Goal: Task Accomplishment & Management: Complete application form

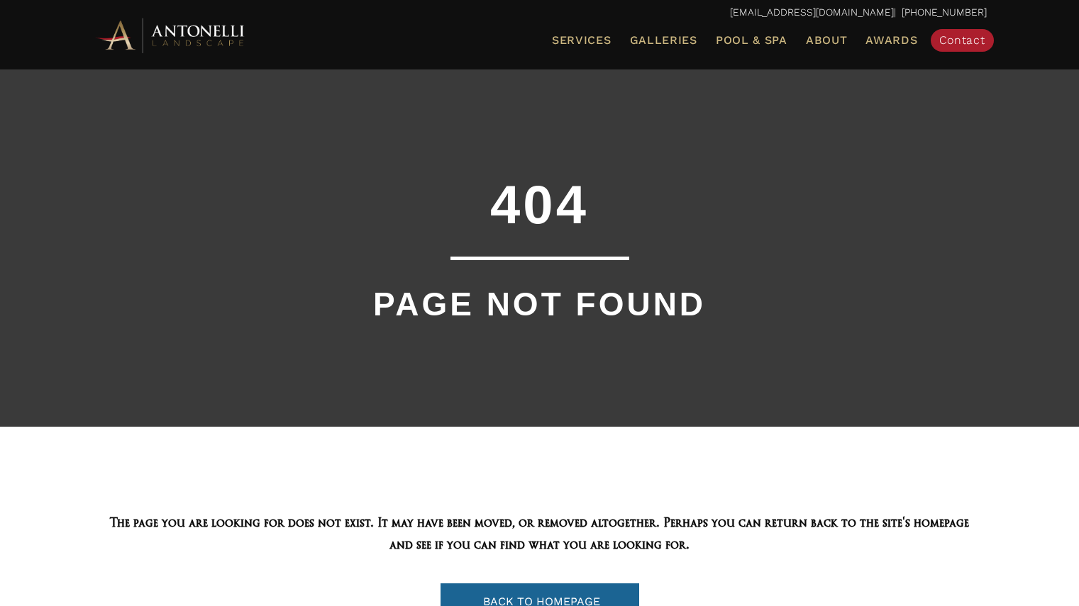
click at [213, 40] on img at bounding box center [171, 35] width 156 height 39
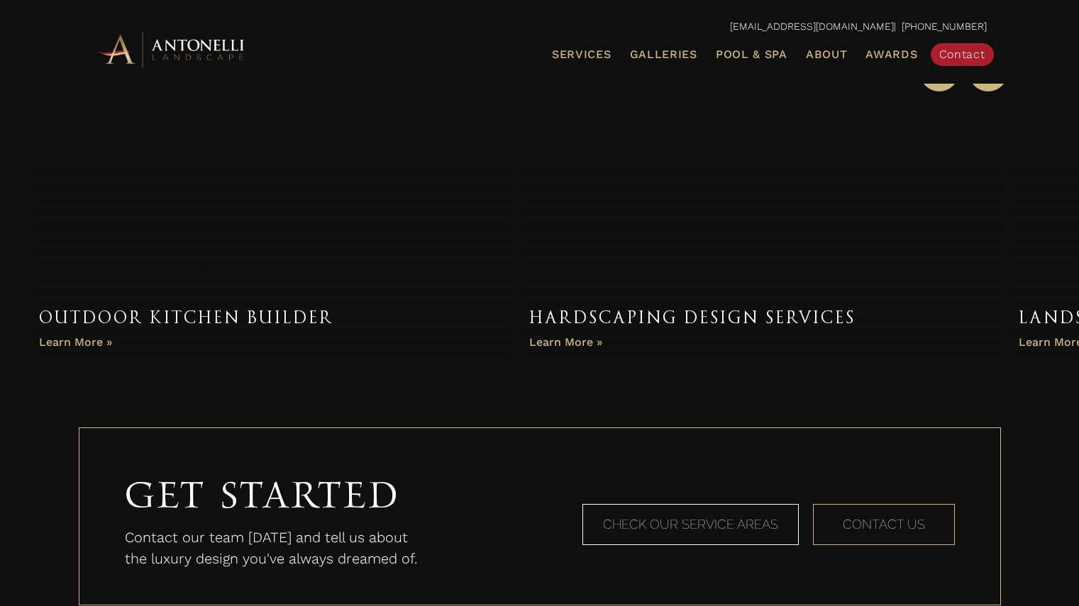
scroll to position [899, 0]
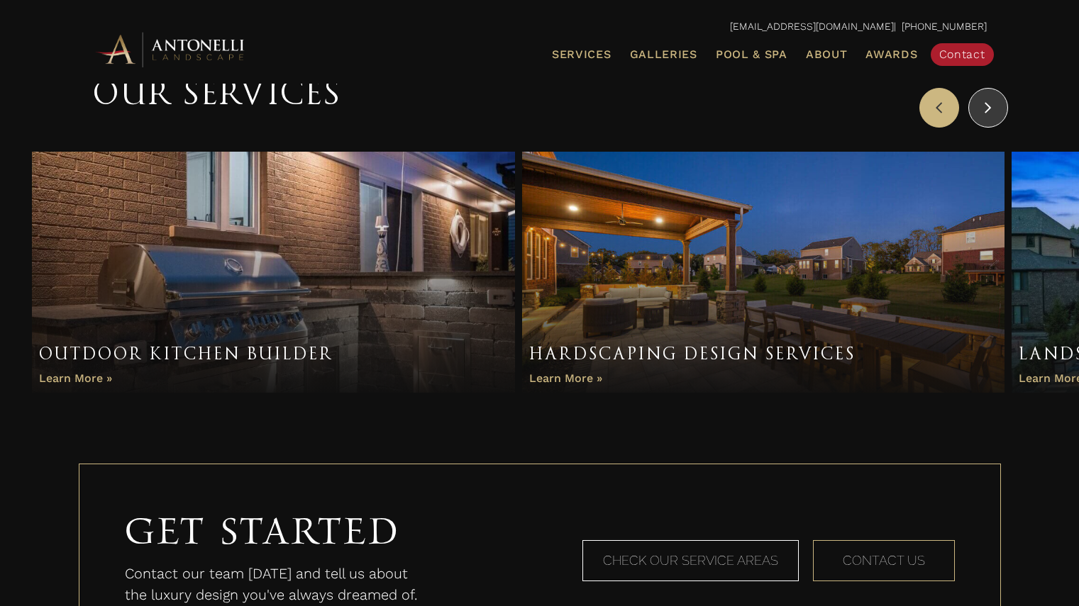
click at [994, 120] on button "Next" at bounding box center [988, 108] width 40 height 40
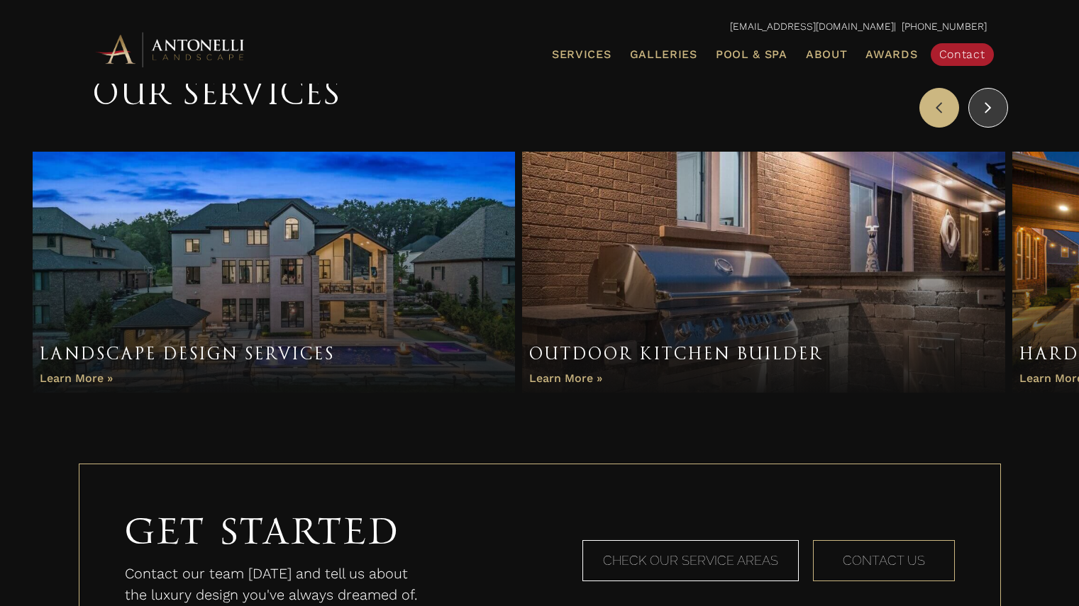
click at [994, 120] on button "Next" at bounding box center [988, 108] width 40 height 40
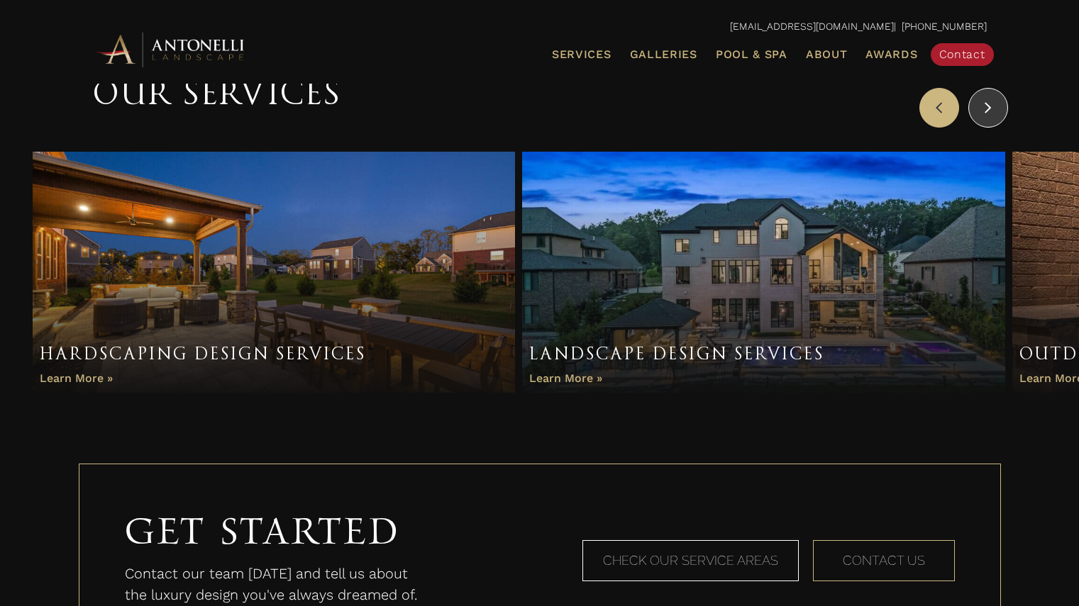
click at [994, 120] on button "Next" at bounding box center [988, 108] width 40 height 40
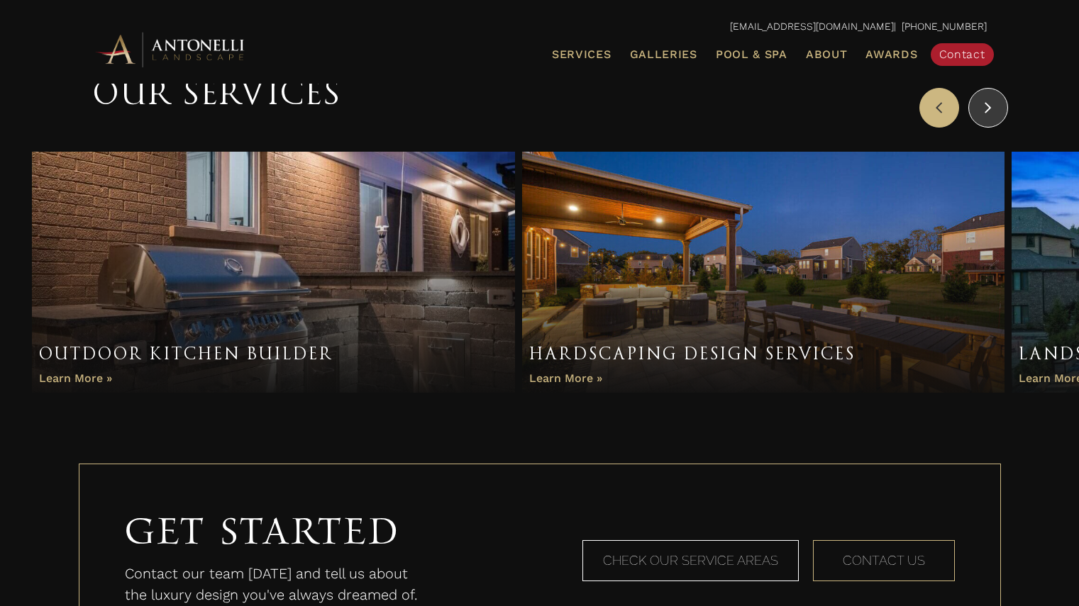
click at [994, 120] on button "Next" at bounding box center [988, 108] width 40 height 40
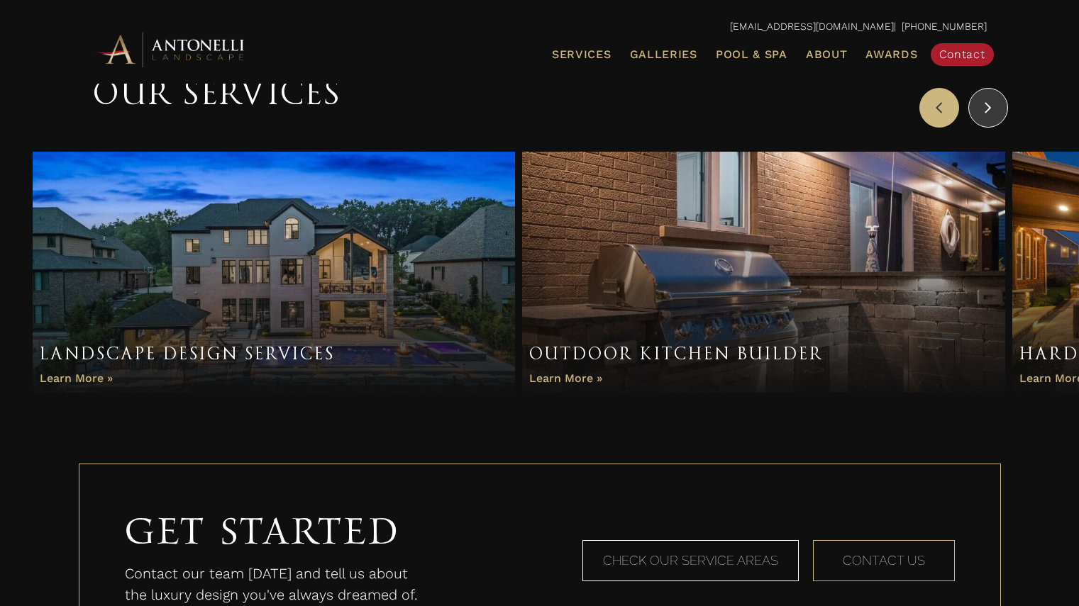
click at [994, 120] on button "Next" at bounding box center [988, 108] width 40 height 40
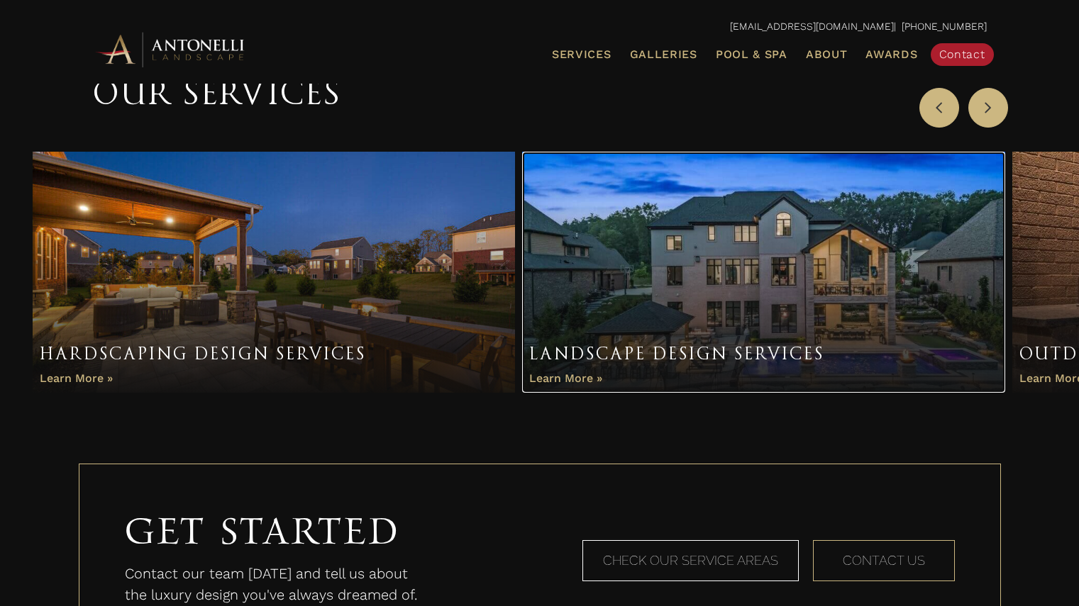
click at [672, 316] on link "Item 3 of 3" at bounding box center [763, 272] width 483 height 241
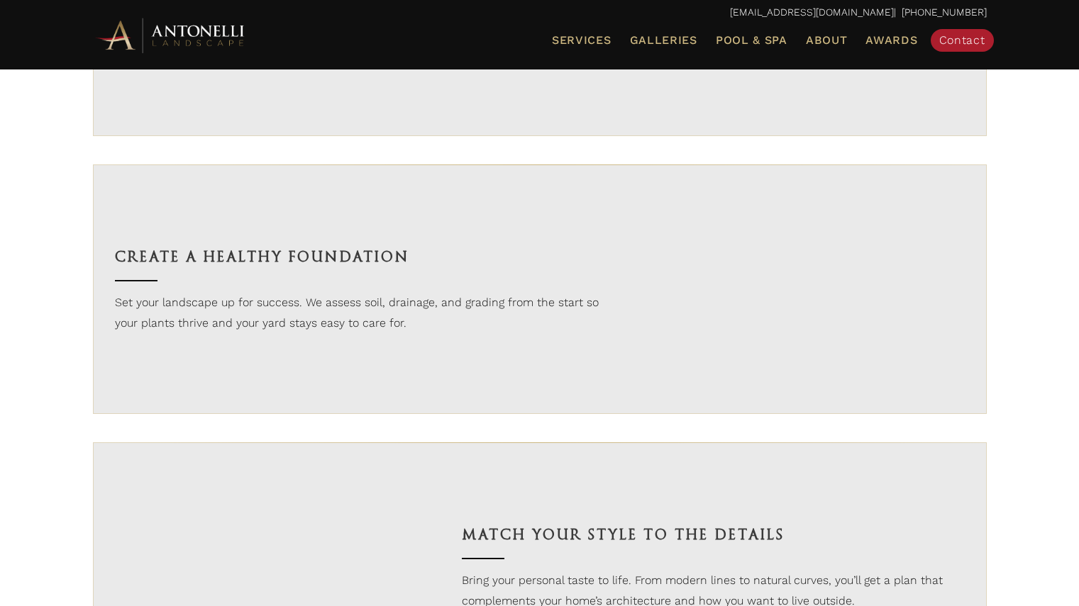
scroll to position [1643, 0]
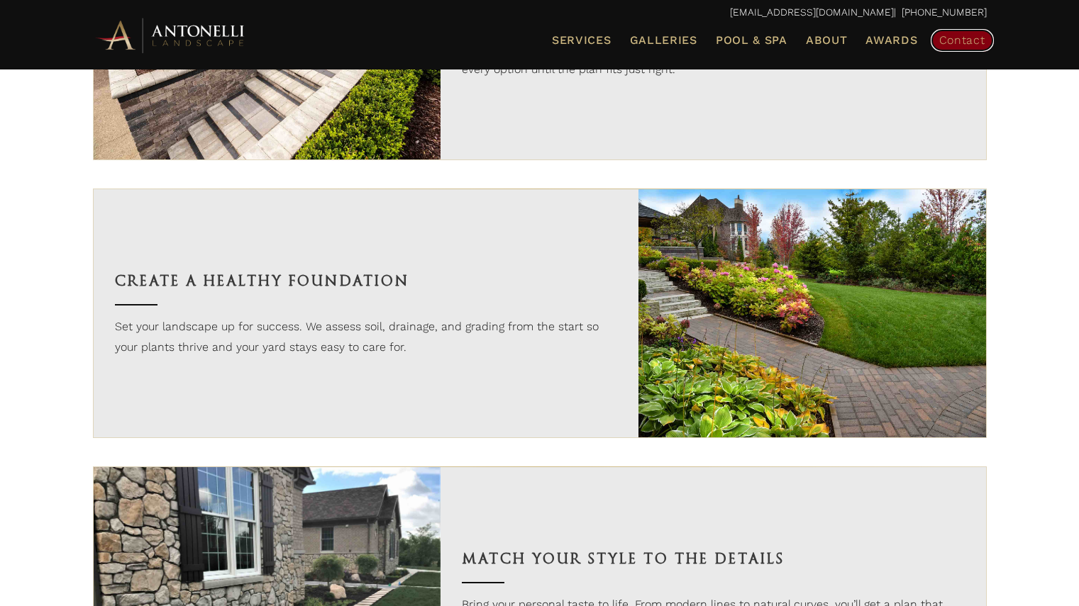
click at [959, 48] on link "Contact" at bounding box center [961, 40] width 63 height 23
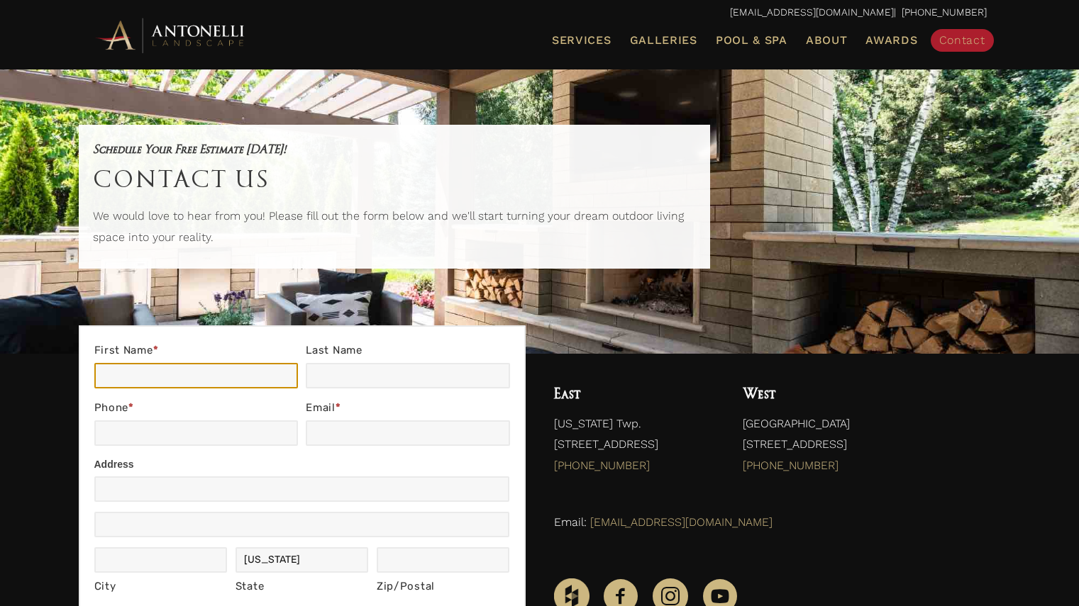
click at [120, 372] on input "First Name *" at bounding box center [196, 376] width 204 height 26
type input "Rajiv"
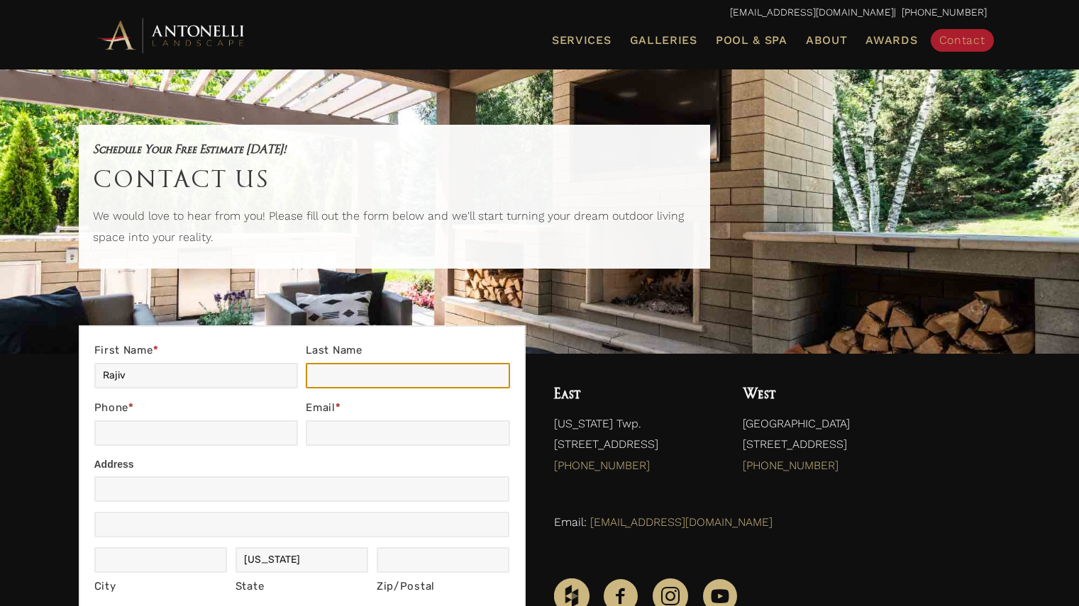
type input "John"
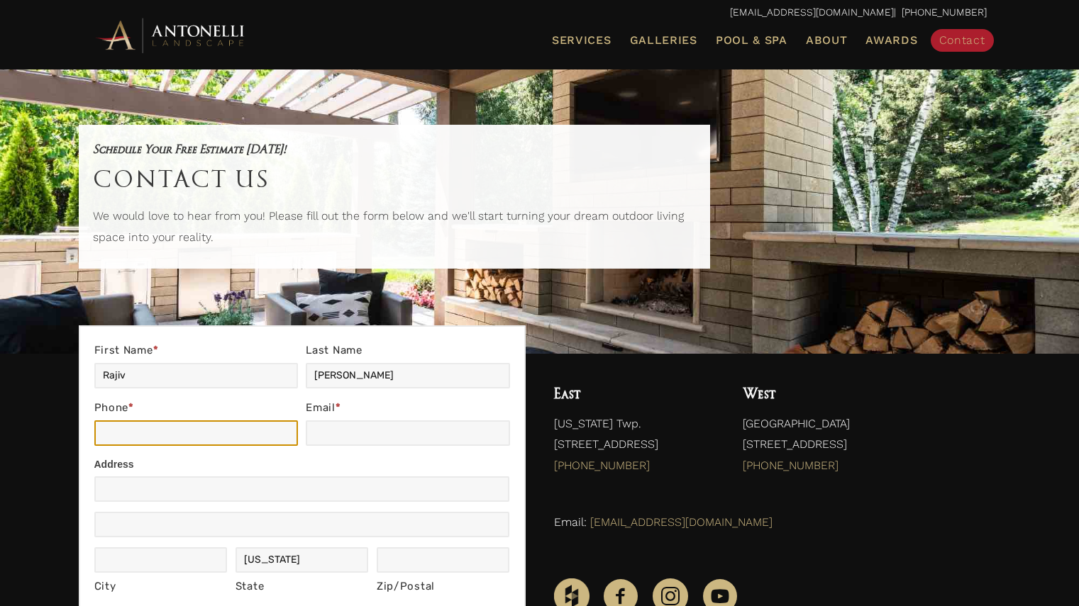
type input "8108417061"
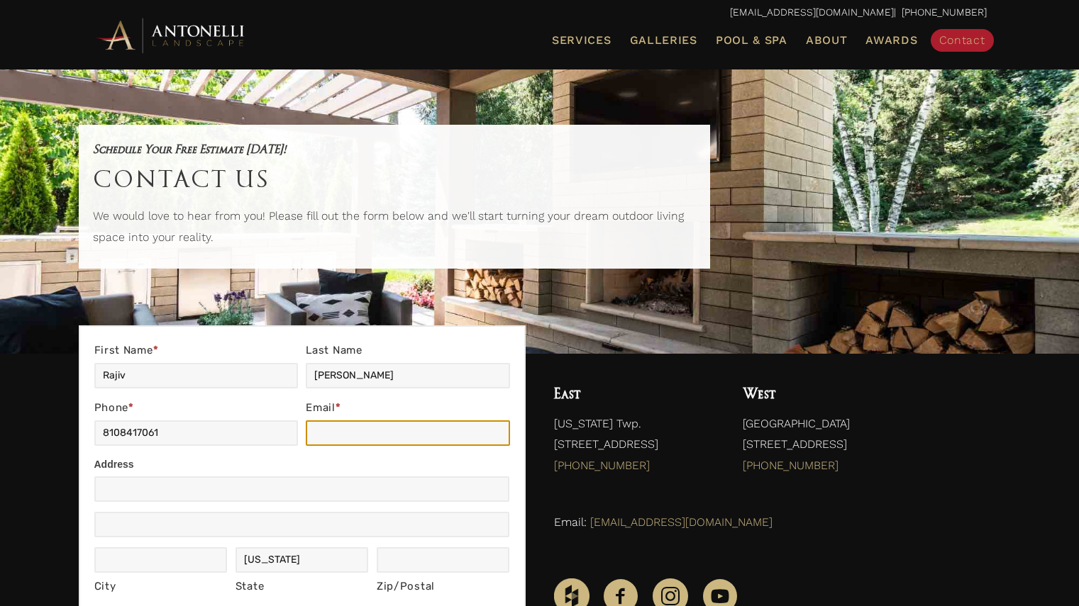
type input "rajivbj@gmail.com"
type input "320 W Hickory Grove Rd."
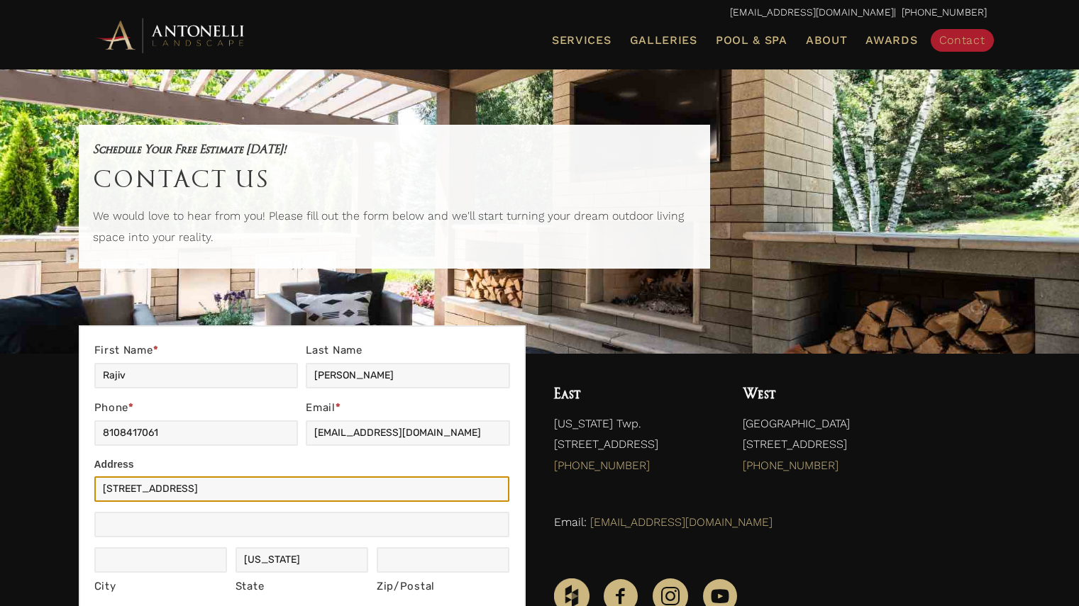
type input "Bloomfield Twp"
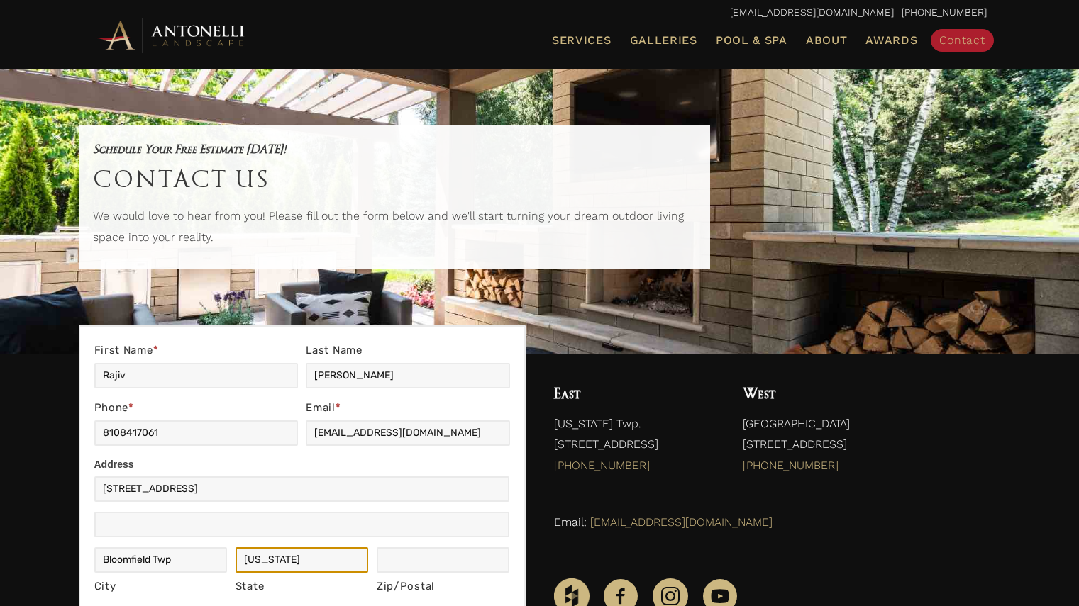
type input "MI"
type input "48302"
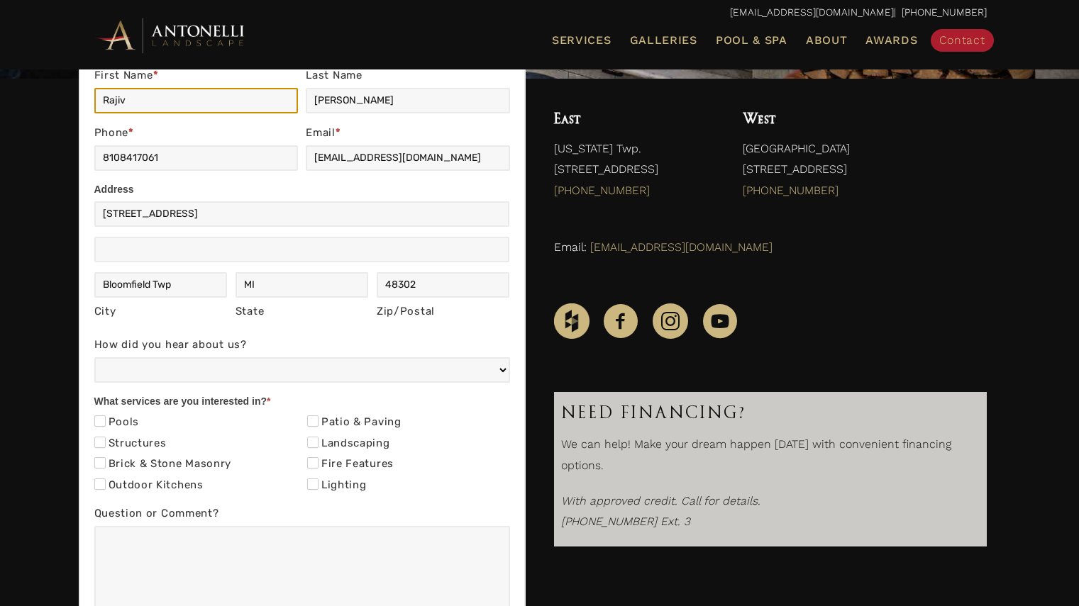
scroll to position [303, 0]
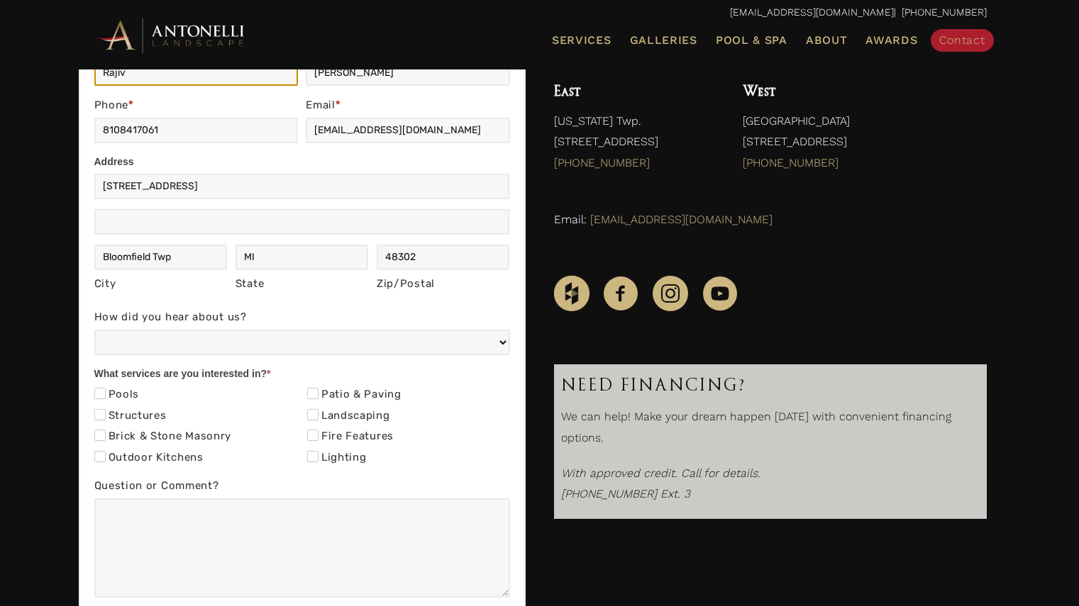
type input "Rajiv"
click at [377, 396] on label "Patio & Paving" at bounding box center [354, 395] width 94 height 14
click at [318, 396] on input "Patio & Paving" at bounding box center [312, 393] width 11 height 11
checkbox input "true"
click at [358, 411] on label "Landscaping" at bounding box center [348, 416] width 83 height 14
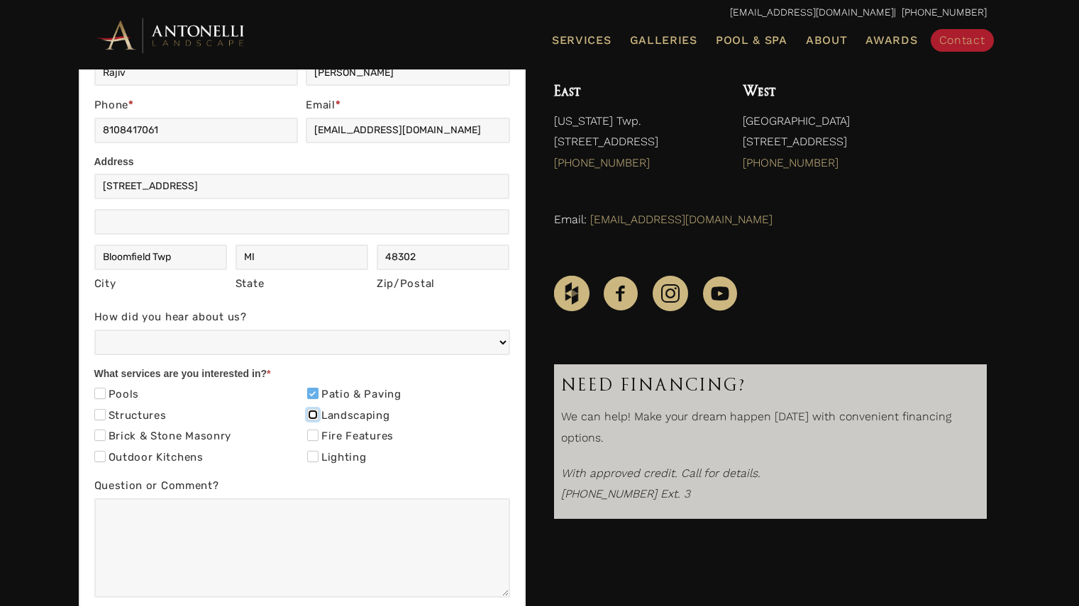
click at [318, 411] on input "Landscaping" at bounding box center [312, 414] width 11 height 11
checkbox input "true"
click at [346, 460] on label "Lighting" at bounding box center [337, 458] width 60 height 14
click at [318, 460] on input "Lighting" at bounding box center [312, 456] width 11 height 11
checkbox input "true"
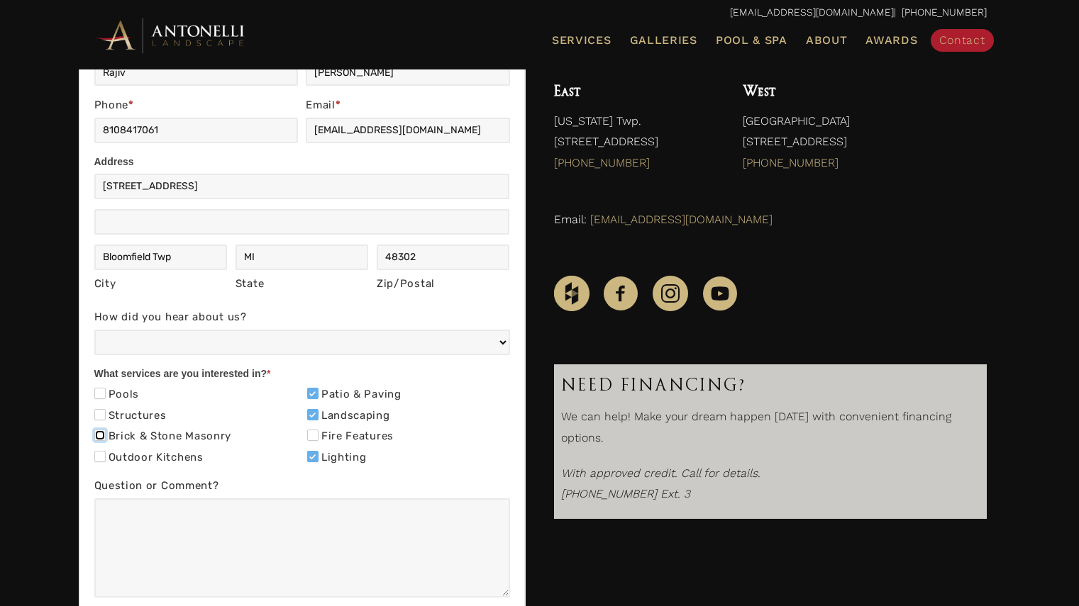
click at [102, 438] on input "Brick & Stone Masonry" at bounding box center [99, 435] width 11 height 11
checkbox input "true"
click at [101, 451] on input "Outdoor Kitchens" at bounding box center [99, 456] width 11 height 11
checkbox input "true"
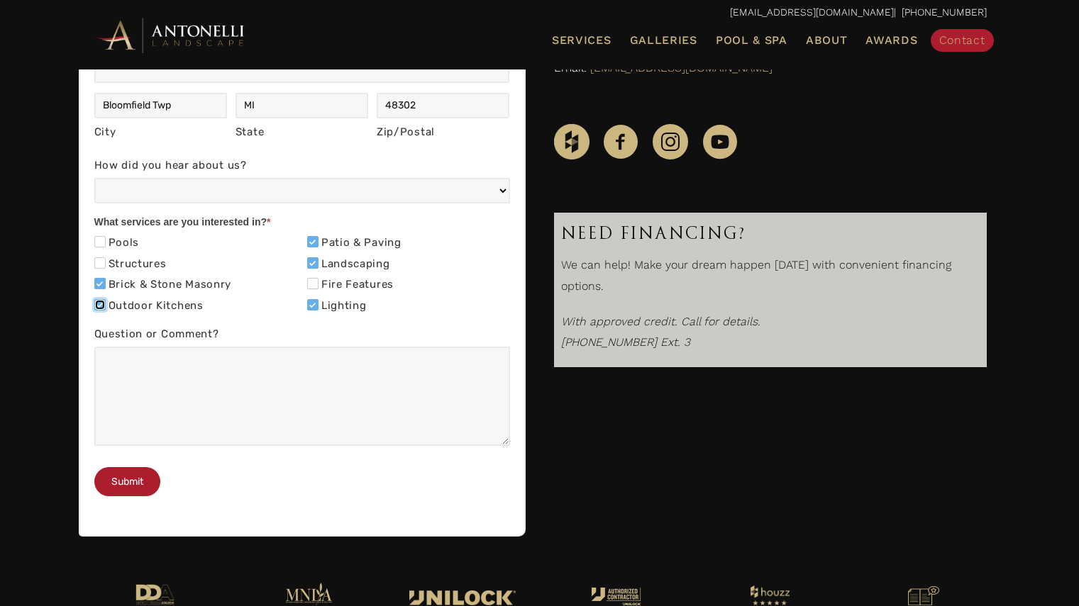
scroll to position [569, 0]
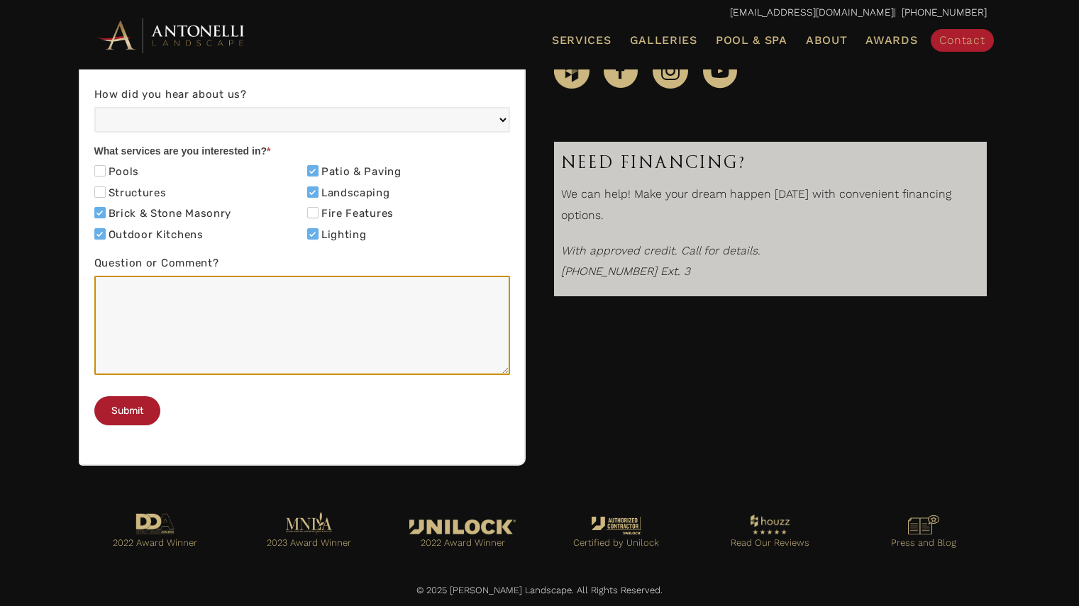
click at [189, 321] on textarea "Question or Comment?" at bounding box center [302, 325] width 416 height 99
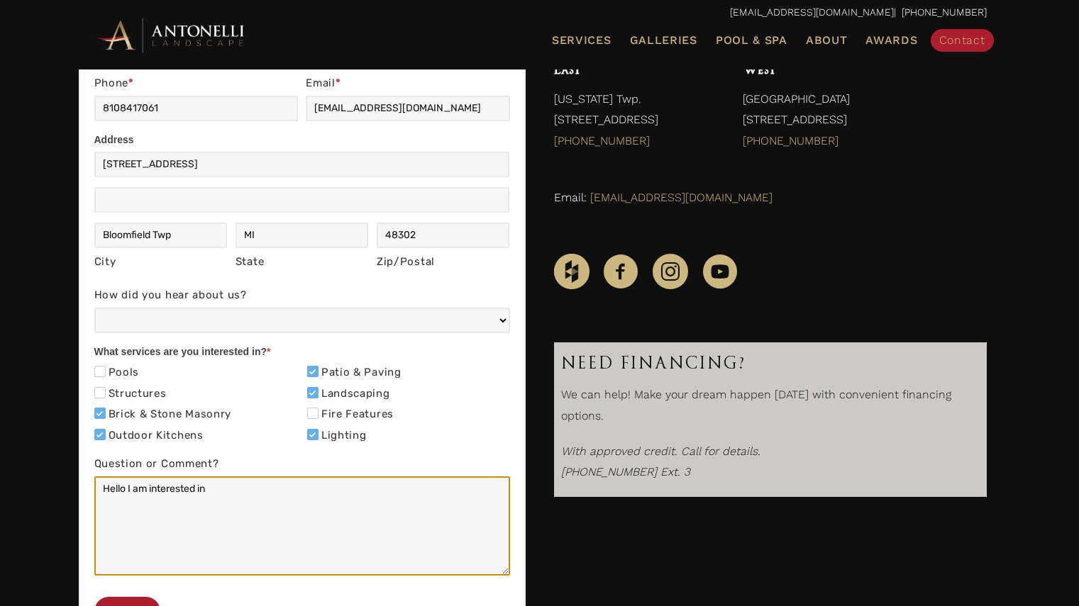
scroll to position [331, 0]
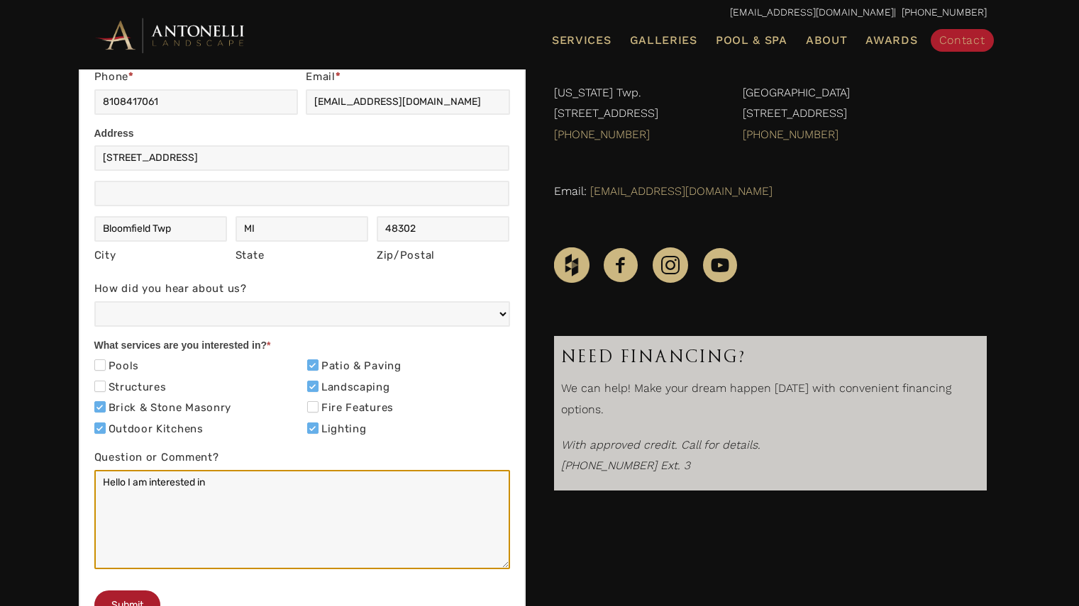
type textarea "Hello I am interested in"
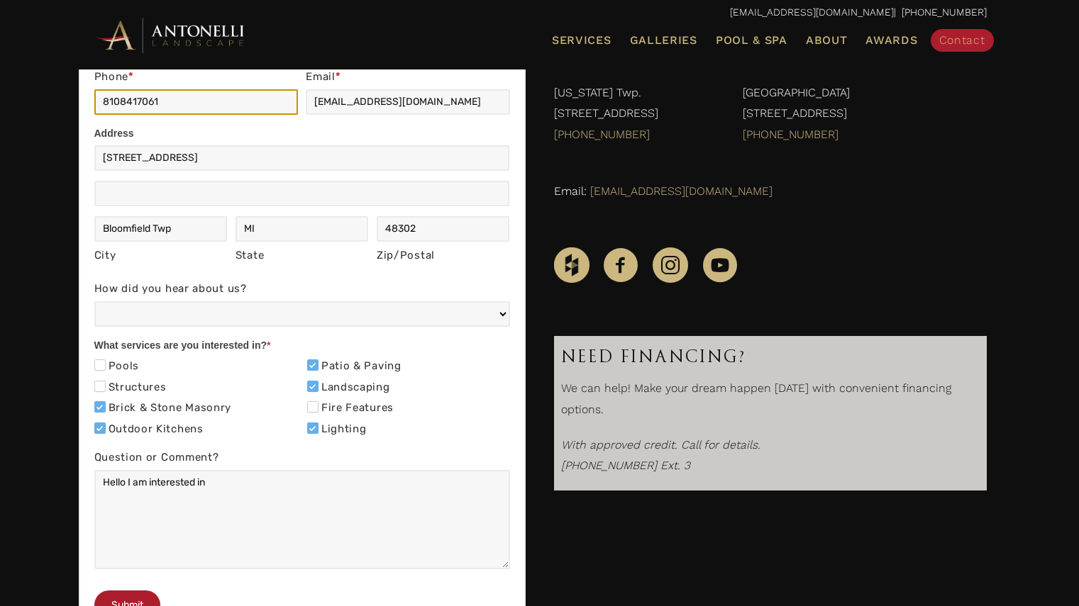
drag, startPoint x: 203, startPoint y: 109, endPoint x: 0, endPoint y: 109, distance: 202.8
click at [0, 109] on div "Contact Us First Name * Rajiv Last Name John Phone * 8108417061 Email * rajivbj…" at bounding box center [539, 356] width 1079 height 666
type input "8104128165"
click at [82, 190] on div "Contact Us First Name * Rajiv Last Name John Phone * 8104128165 Email * rajivbj…" at bounding box center [302, 327] width 447 height 666
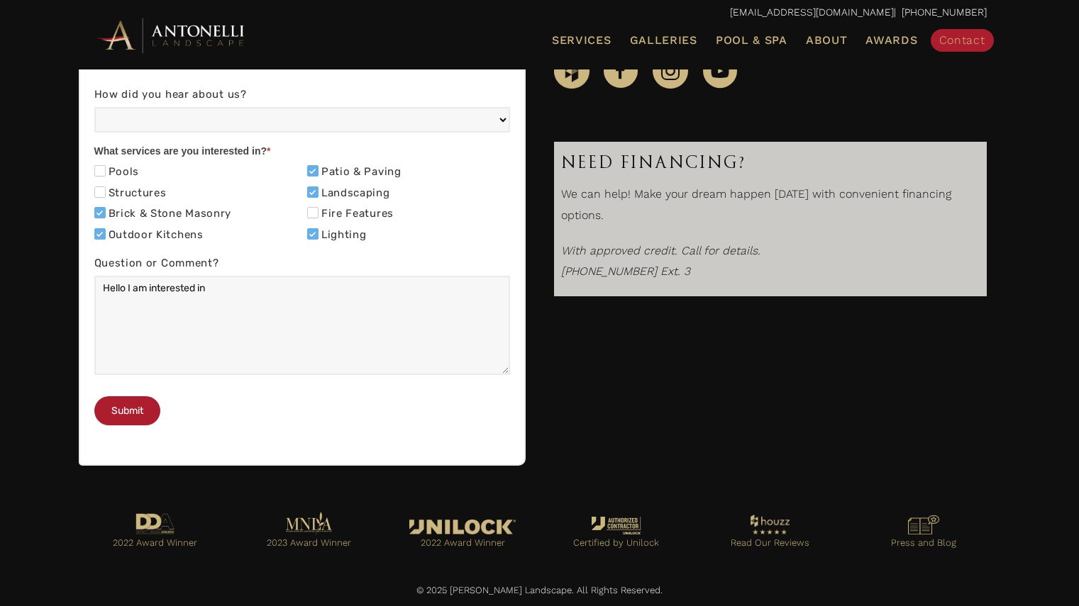
scroll to position [579, 0]
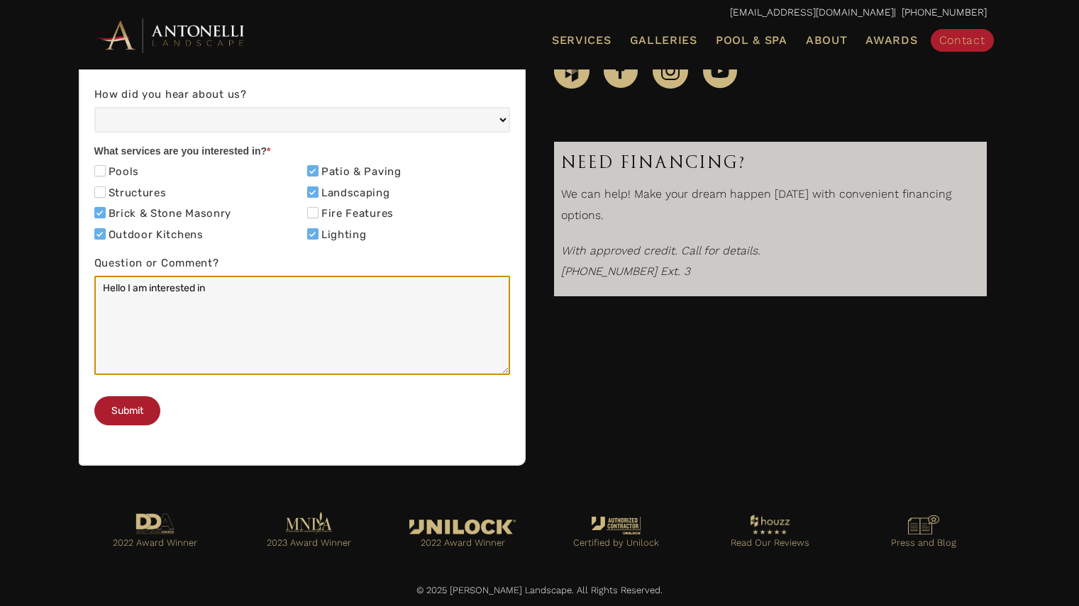
click at [267, 276] on textarea "Hello I am interested in" at bounding box center [302, 325] width 416 height 99
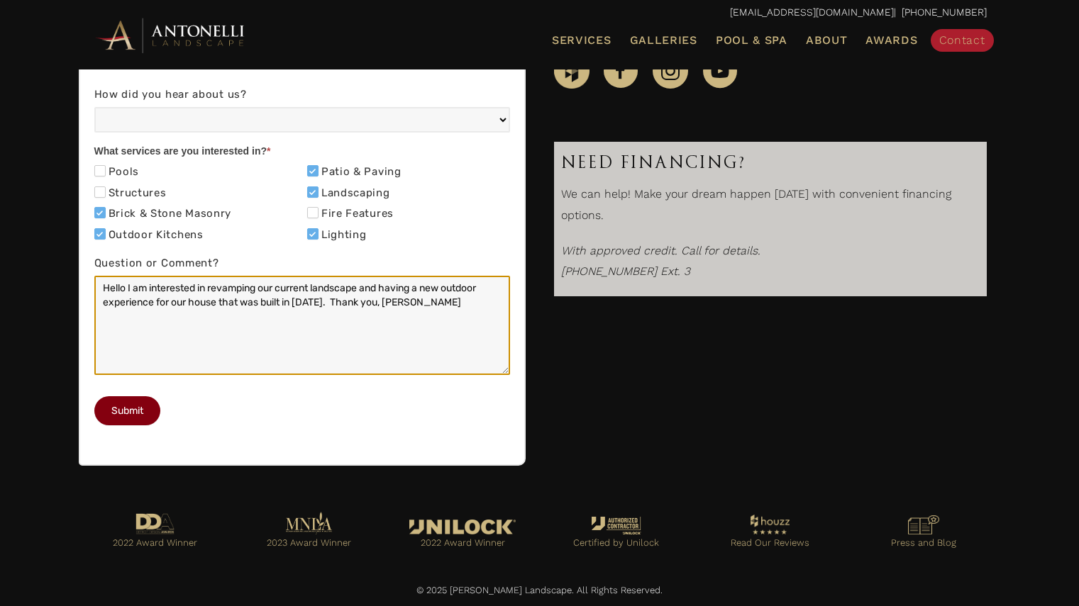
type textarea "Hello I am interested in revamping our current landscape and having a new outdo…"
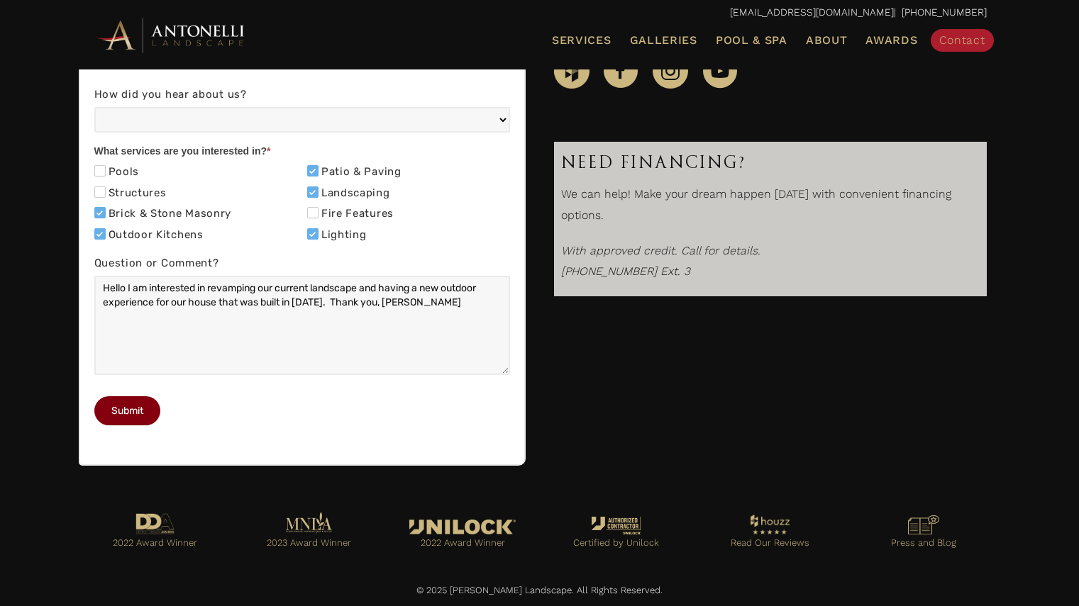
click at [128, 405] on button "Submit" at bounding box center [127, 410] width 66 height 29
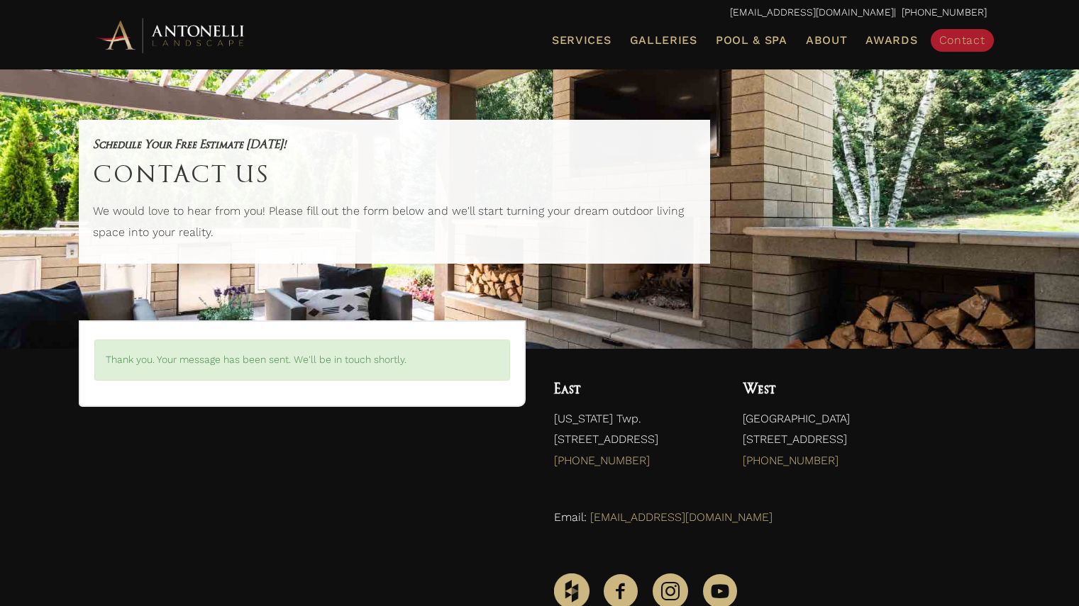
scroll to position [6, 0]
